Goal: Complete application form

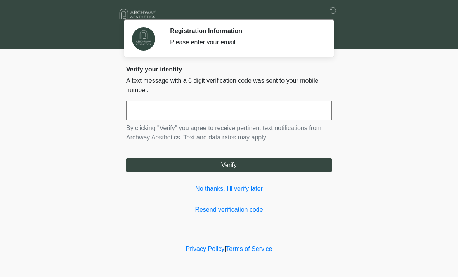
click at [231, 116] on input "text" at bounding box center [229, 110] width 206 height 19
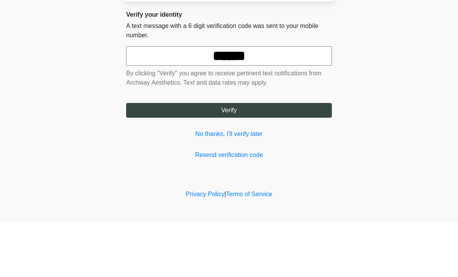
type input "******"
click at [262, 158] on button "Verify" at bounding box center [229, 165] width 206 height 15
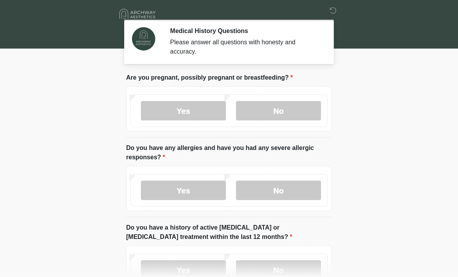
click at [298, 112] on label "No" at bounding box center [278, 110] width 85 height 19
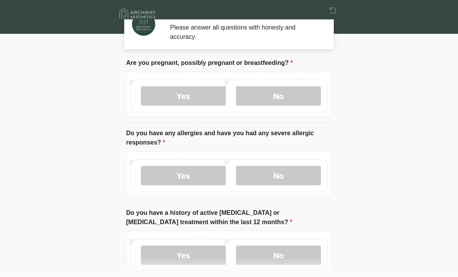
click at [300, 172] on label "No" at bounding box center [278, 175] width 85 height 19
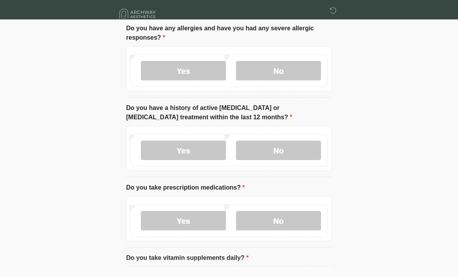
scroll to position [123, 0]
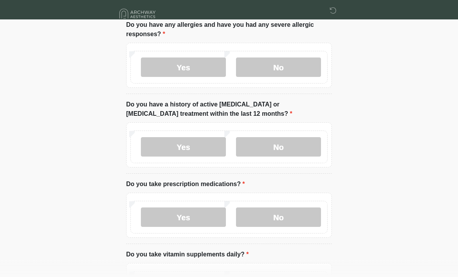
click at [310, 151] on label "No" at bounding box center [278, 147] width 85 height 19
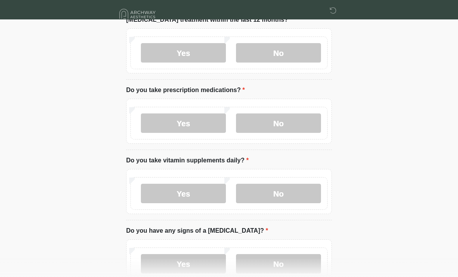
scroll to position [219, 0]
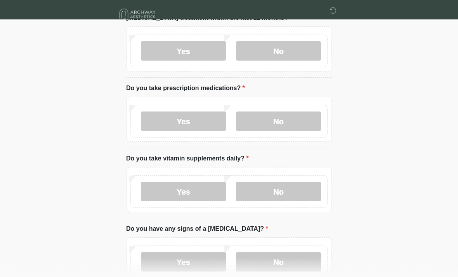
click at [302, 124] on label "No" at bounding box center [278, 121] width 85 height 19
click at [207, 123] on label "Yes" at bounding box center [183, 121] width 85 height 19
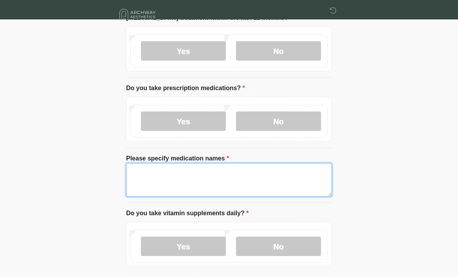
click at [244, 178] on textarea "Please specify medication names" at bounding box center [229, 179] width 206 height 33
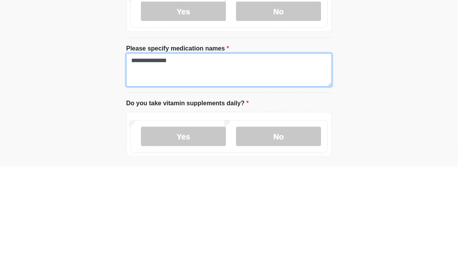
type textarea "**********"
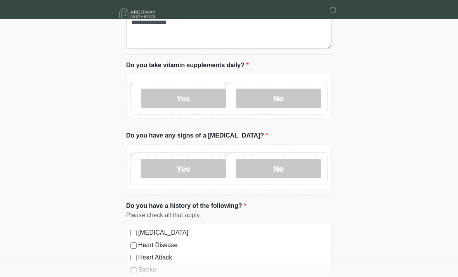
click at [299, 103] on label "No" at bounding box center [278, 98] width 85 height 19
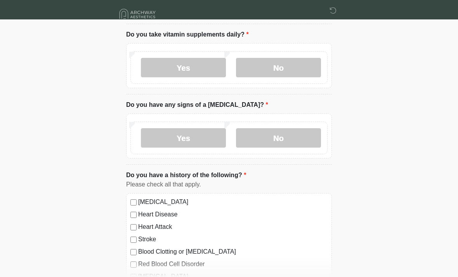
scroll to position [399, 0]
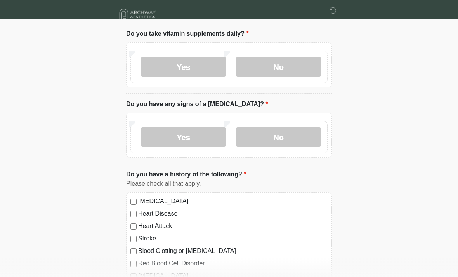
click at [209, 61] on label "Yes" at bounding box center [183, 66] width 85 height 19
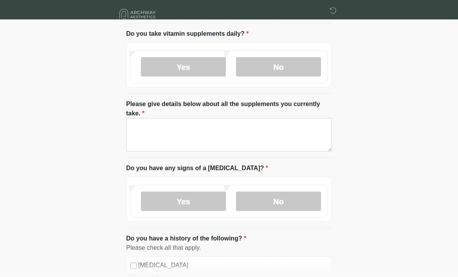
click at [298, 68] on label "No" at bounding box center [278, 66] width 85 height 19
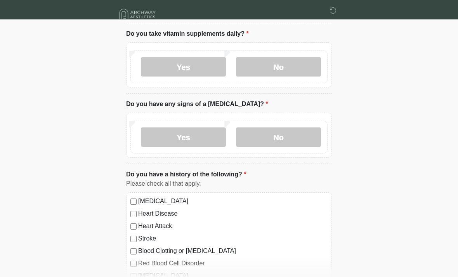
click at [303, 127] on label "No" at bounding box center [278, 136] width 85 height 19
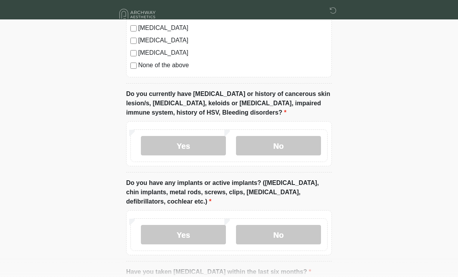
scroll to position [679, 0]
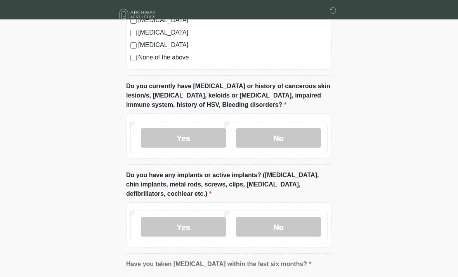
click at [305, 137] on label "No" at bounding box center [278, 137] width 85 height 19
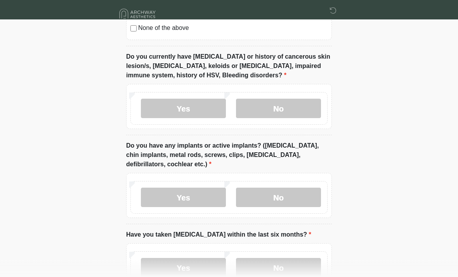
scroll to position [762, 0]
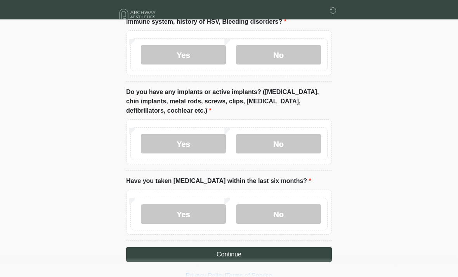
click at [301, 141] on label "No" at bounding box center [278, 143] width 85 height 19
click at [280, 213] on label "No" at bounding box center [278, 213] width 85 height 19
click at [258, 257] on button "Continue" at bounding box center [229, 254] width 206 height 15
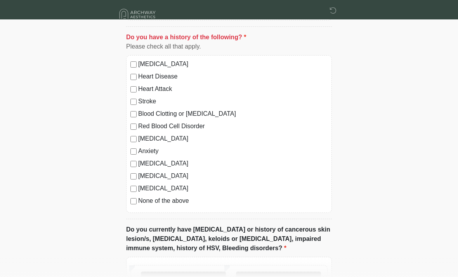
click at [140, 199] on label "None of the above" at bounding box center [233, 200] width 190 height 9
click at [275, 277] on label "No" at bounding box center [278, 281] width 85 height 19
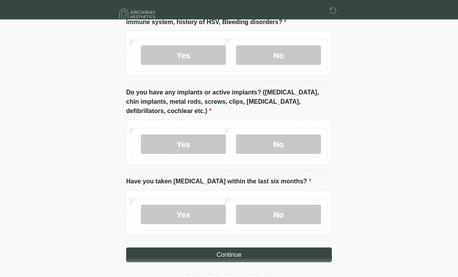
scroll to position [762, 0]
click at [258, 254] on button "Continue" at bounding box center [229, 254] width 206 height 15
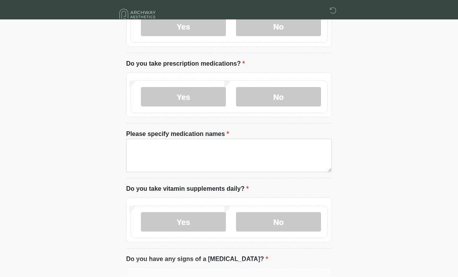
scroll to position [0, 0]
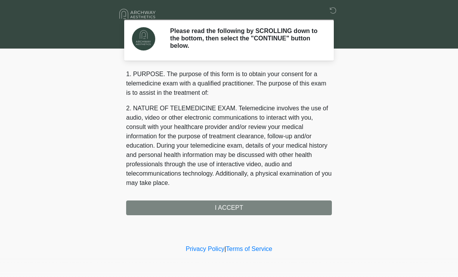
click at [245, 208] on div "1. PURPOSE. The purpose of this form is to obtain your consent for a telemedici…" at bounding box center [229, 143] width 206 height 146
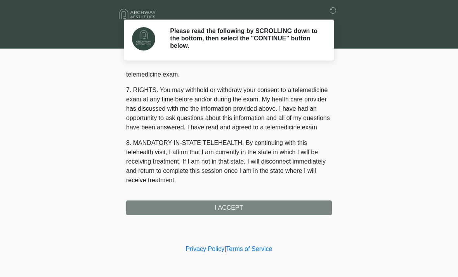
click at [245, 205] on div "1. PURPOSE. The purpose of this form is to obtain your consent for a telemedici…" at bounding box center [229, 143] width 206 height 146
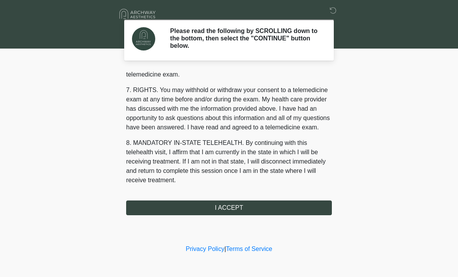
click at [252, 209] on button "I ACCEPT" at bounding box center [229, 207] width 206 height 15
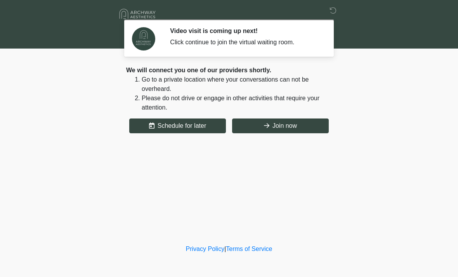
click at [305, 122] on button "Join now" at bounding box center [280, 125] width 97 height 15
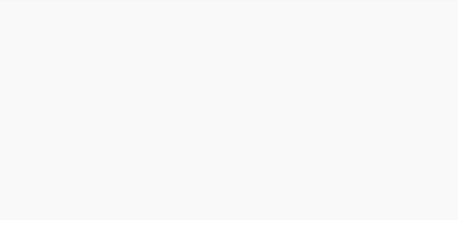
scroll to position [2, 0]
